Goal: Task Accomplishment & Management: Manage account settings

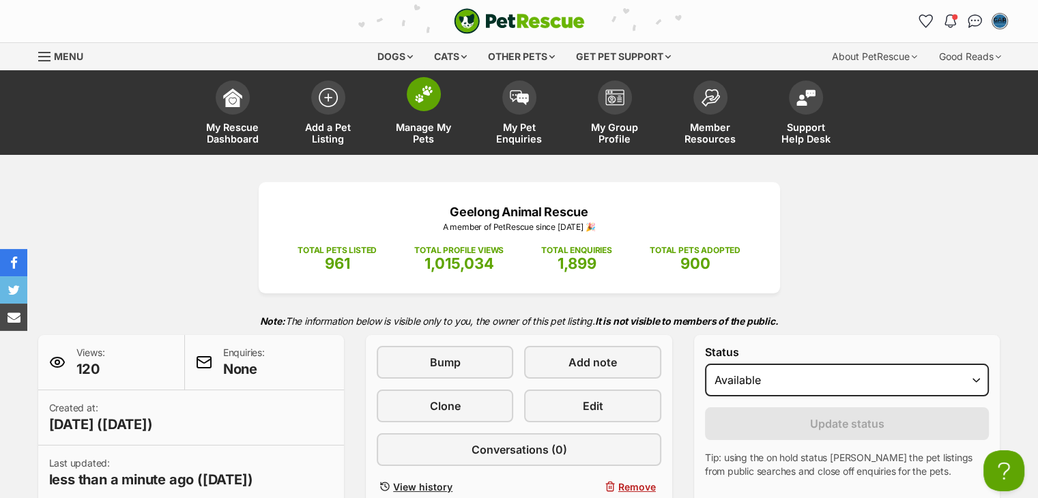
click at [421, 113] on link "Manage My Pets" at bounding box center [424, 114] width 96 height 81
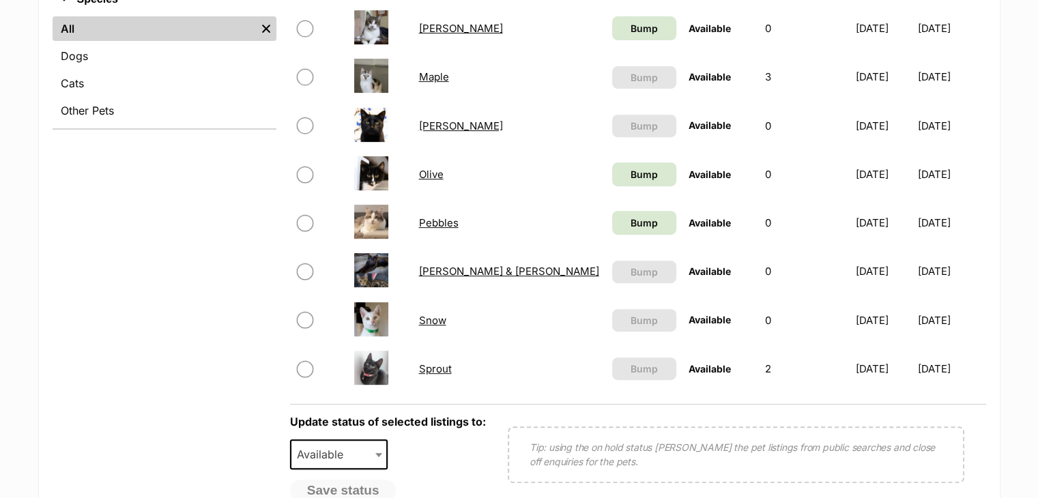
click at [306, 219] on input "checkbox" at bounding box center [305, 223] width 16 height 16
checkbox input "true"
click at [312, 452] on span "Available" at bounding box center [323, 454] width 65 height 19
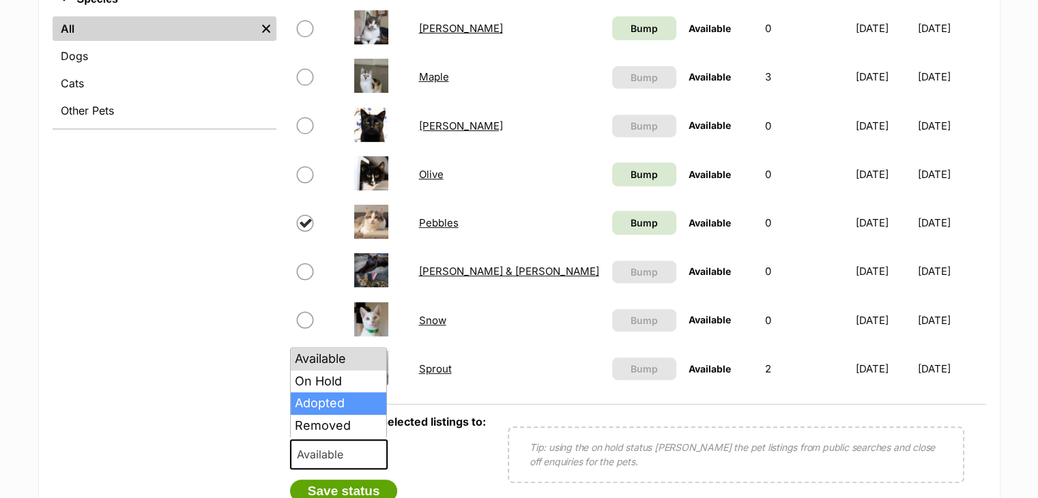
select select "rehomed"
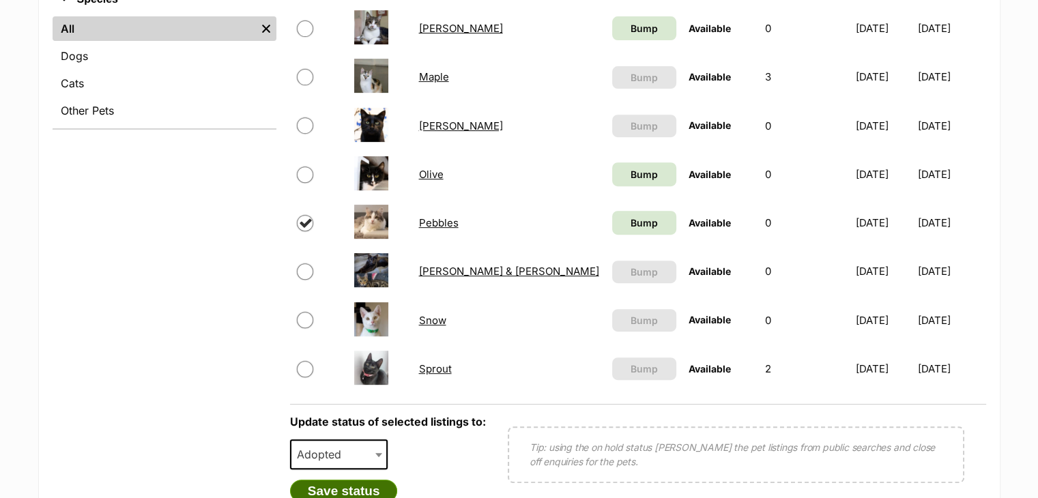
click at [351, 482] on button "Save status" at bounding box center [344, 491] width 108 height 23
